Goal: Find contact information: Find contact information

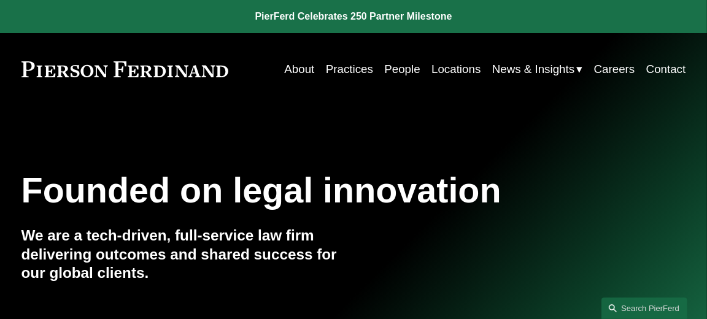
click at [432, 68] on link "Locations" at bounding box center [455, 69] width 49 height 23
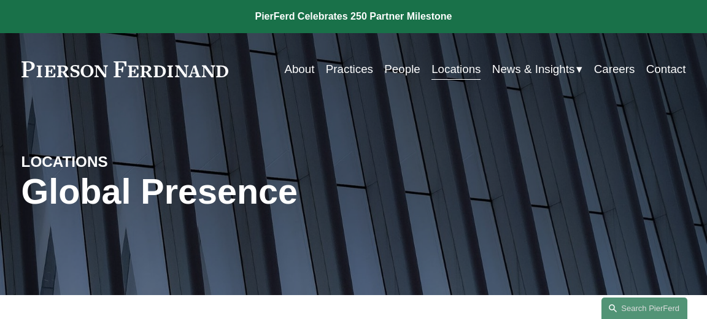
scroll to position [184, 0]
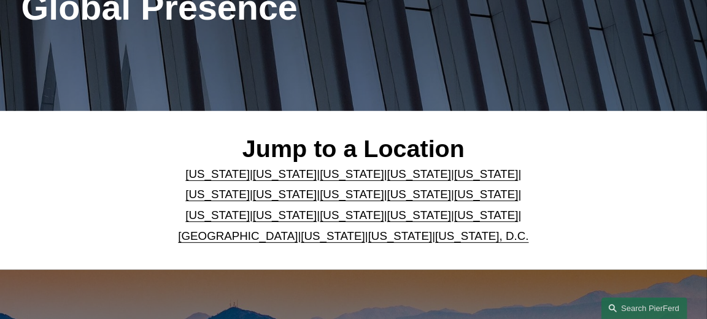
click at [320, 175] on link "Colorado" at bounding box center [352, 173] width 64 height 13
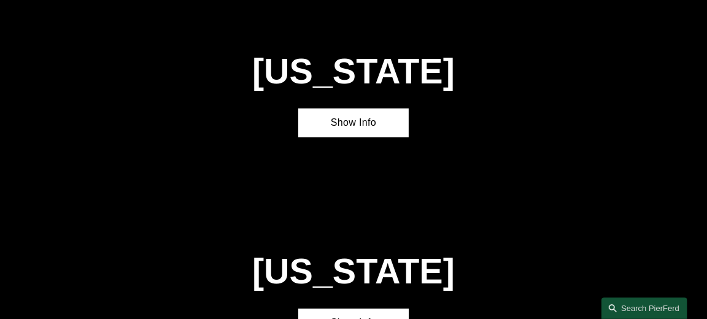
scroll to position [862, 0]
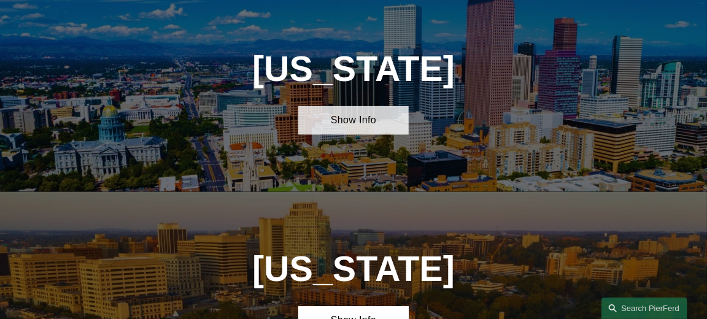
click at [342, 135] on link "Show Info" at bounding box center [353, 120] width 110 height 29
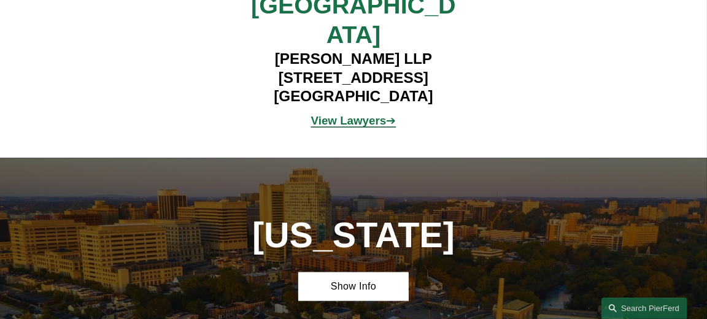
scroll to position [1046, 0]
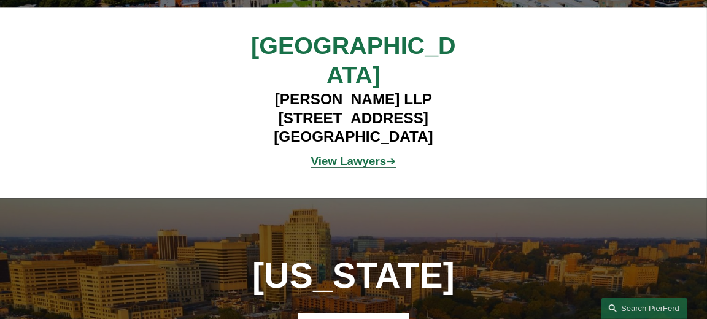
click at [360, 155] on strong "View Lawyers" at bounding box center [348, 161] width 75 height 13
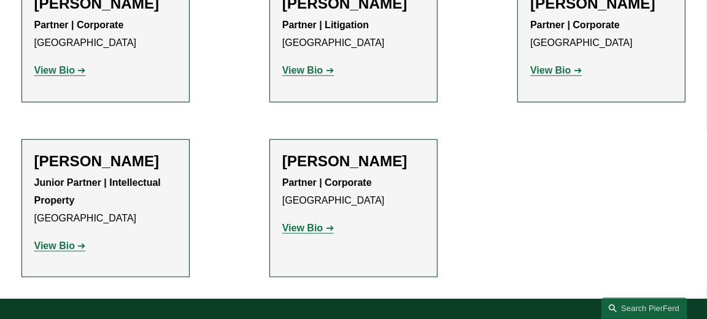
scroll to position [491, 0]
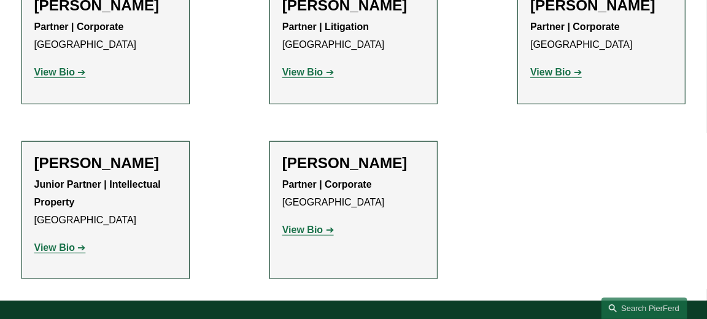
click at [63, 253] on strong "View Bio" at bounding box center [54, 247] width 40 height 10
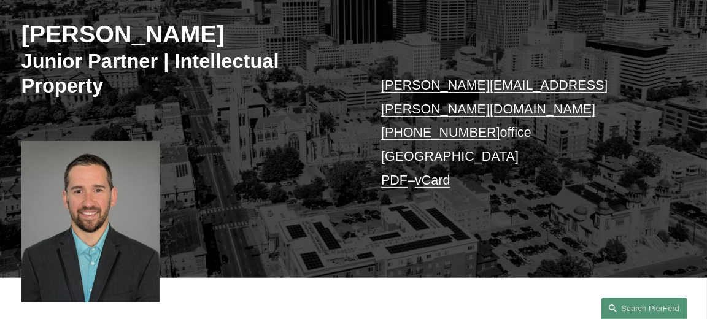
scroll to position [123, 0]
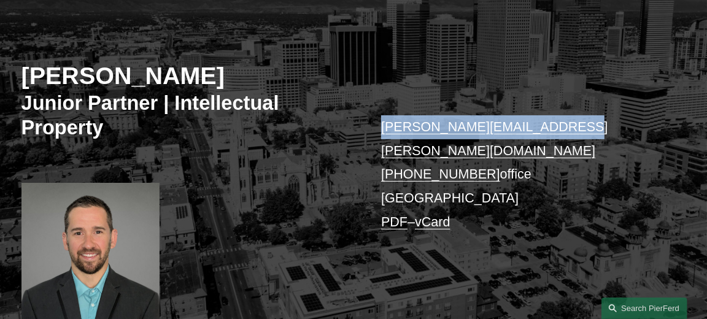
drag, startPoint x: 557, startPoint y: 132, endPoint x: 380, endPoint y: 131, distance: 176.7
click at [381, 131] on p "daniel.kennedy@pierferd.com +1.651.448.7213 office Denver PDF – vCard" at bounding box center [519, 174] width 277 height 119
copy link "daniel.kennedy@pierferd.com"
